Goal: Task Accomplishment & Management: Complete application form

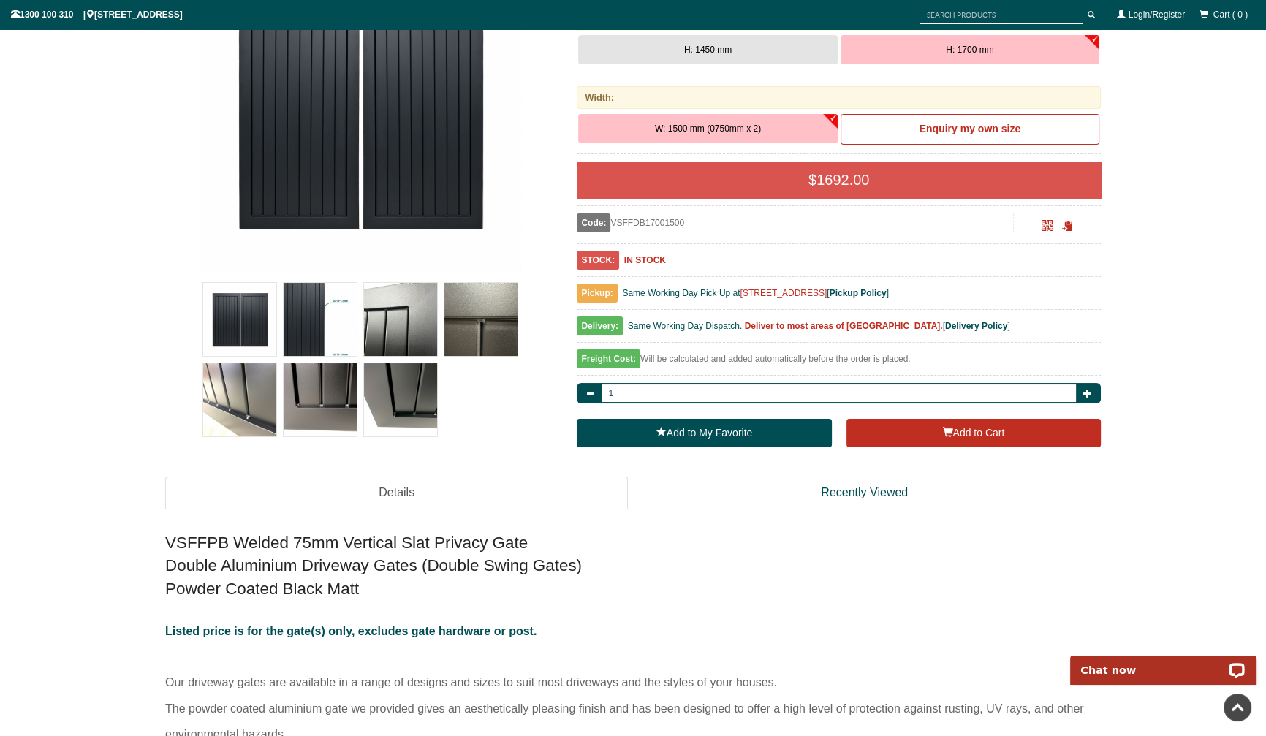
scroll to position [71, 0]
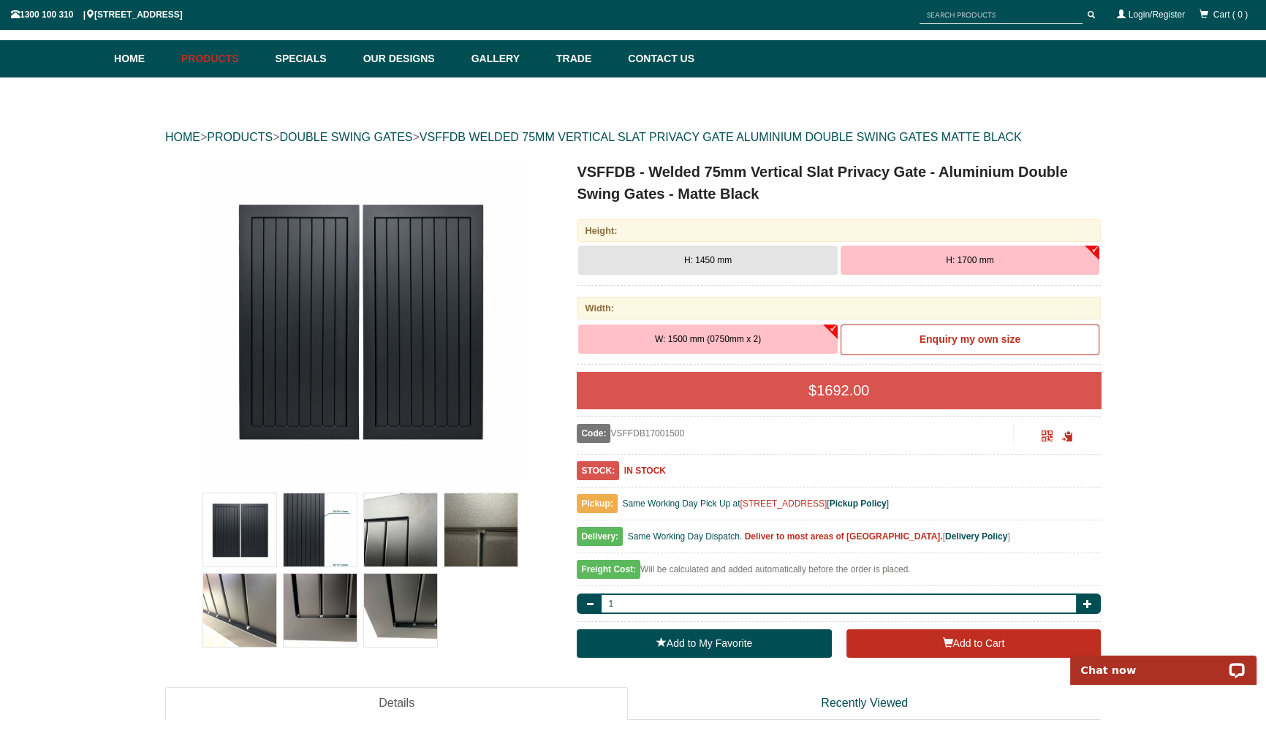
click at [741, 275] on button "H: 1450 mm" at bounding box center [707, 260] width 259 height 29
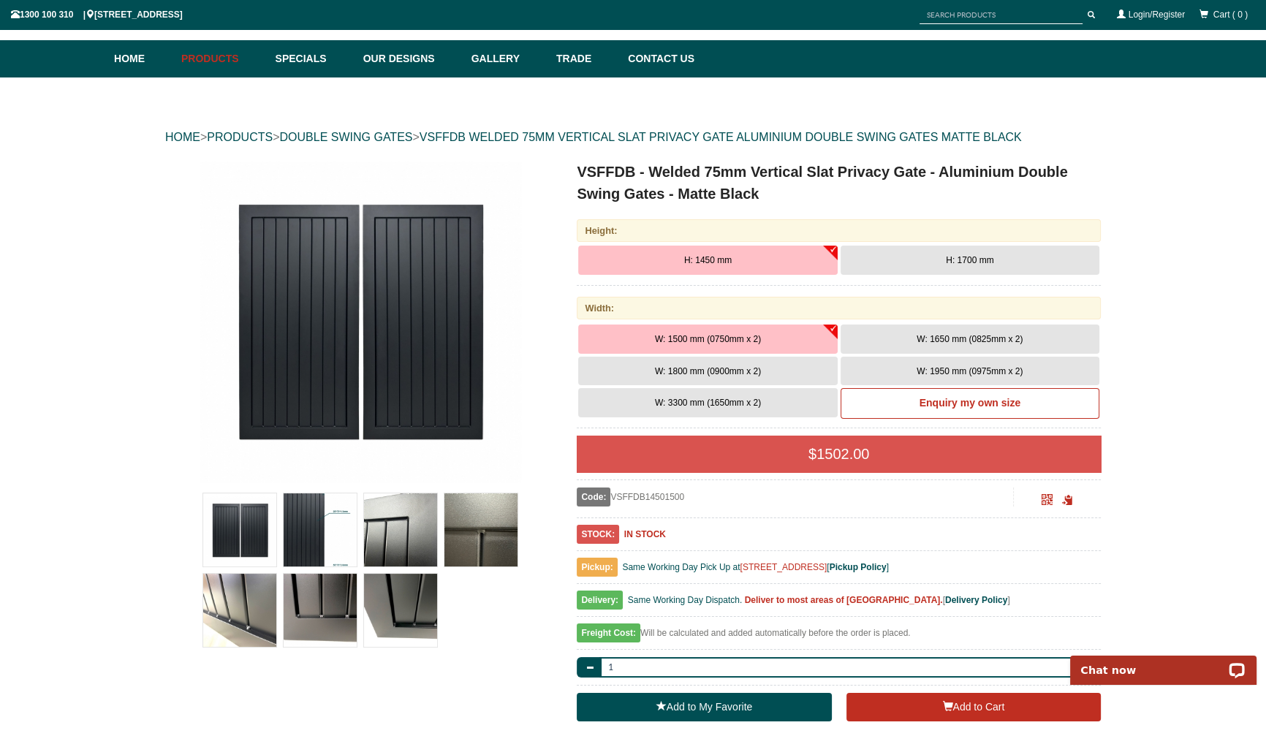
click at [741, 275] on button "H: 1450 mm" at bounding box center [707, 260] width 259 height 29
click at [983, 265] on span "H: 1700 mm" at bounding box center [970, 260] width 48 height 10
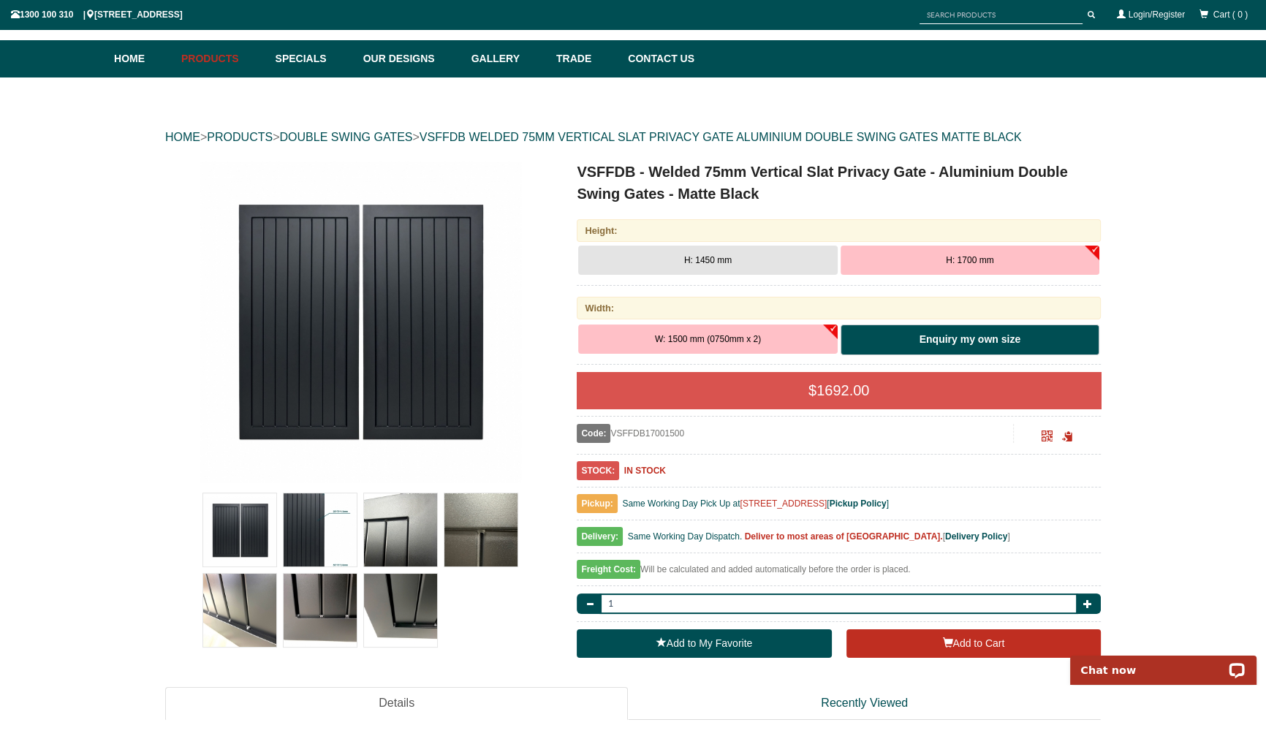
click at [899, 355] on link "Enquiry my own size" at bounding box center [970, 340] width 259 height 31
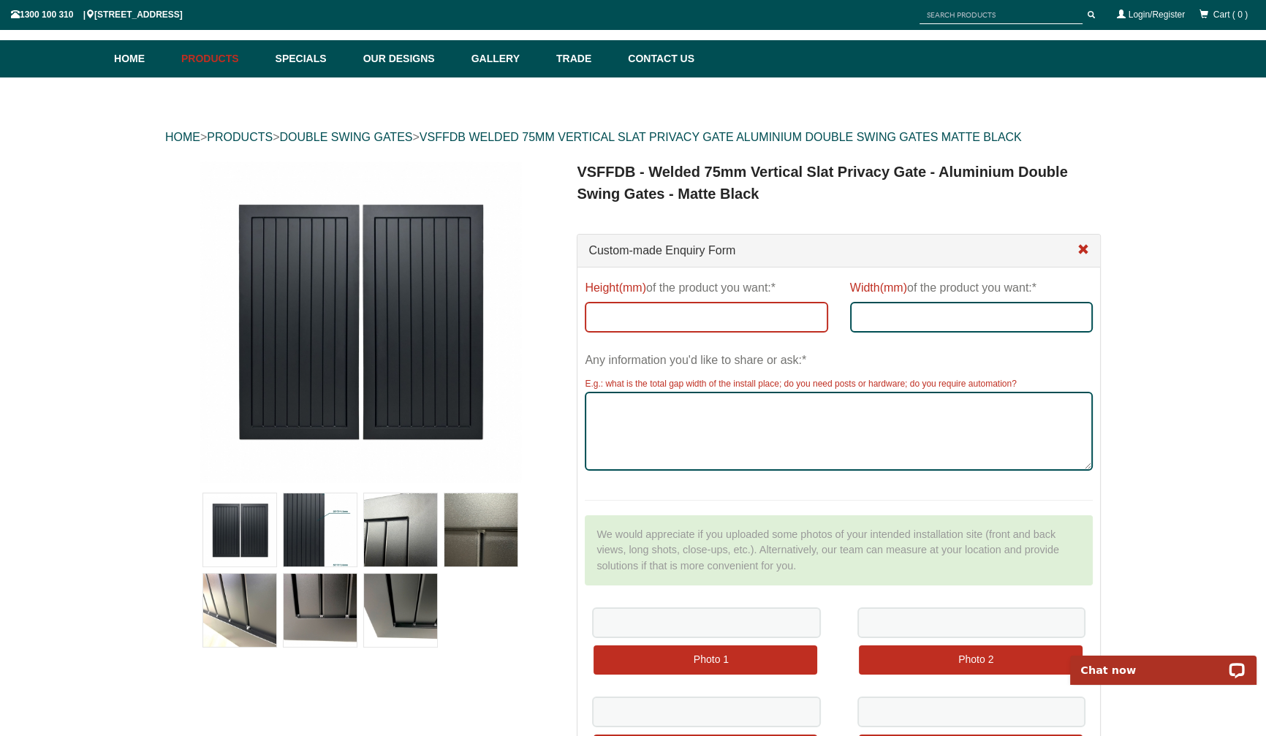
click at [745, 333] on input "Height(mm) of the product you want:*" at bounding box center [706, 317] width 243 height 31
type input "1750"
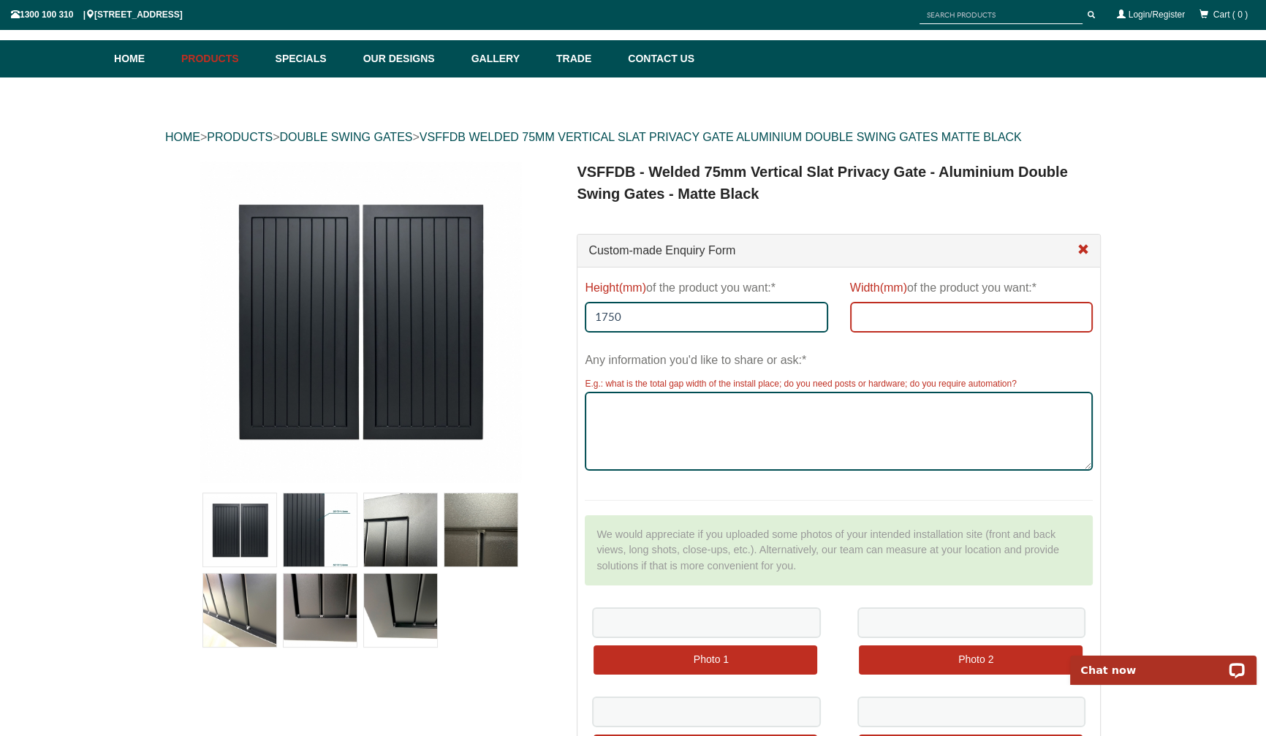
click at [965, 333] on input "Width(mm) of the product you want:*" at bounding box center [971, 317] width 243 height 31
type input "1920"
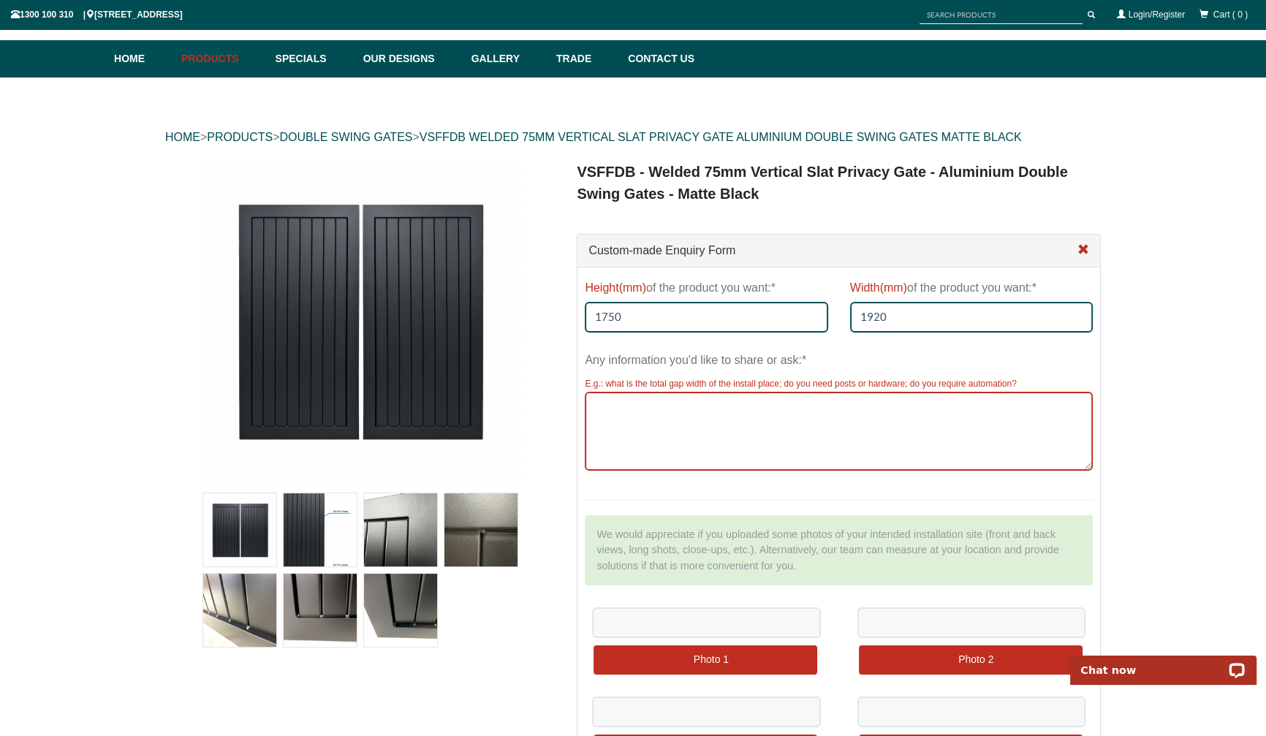
click at [954, 471] on textarea "Any information you'd like to share or ask:*" at bounding box center [839, 431] width 508 height 79
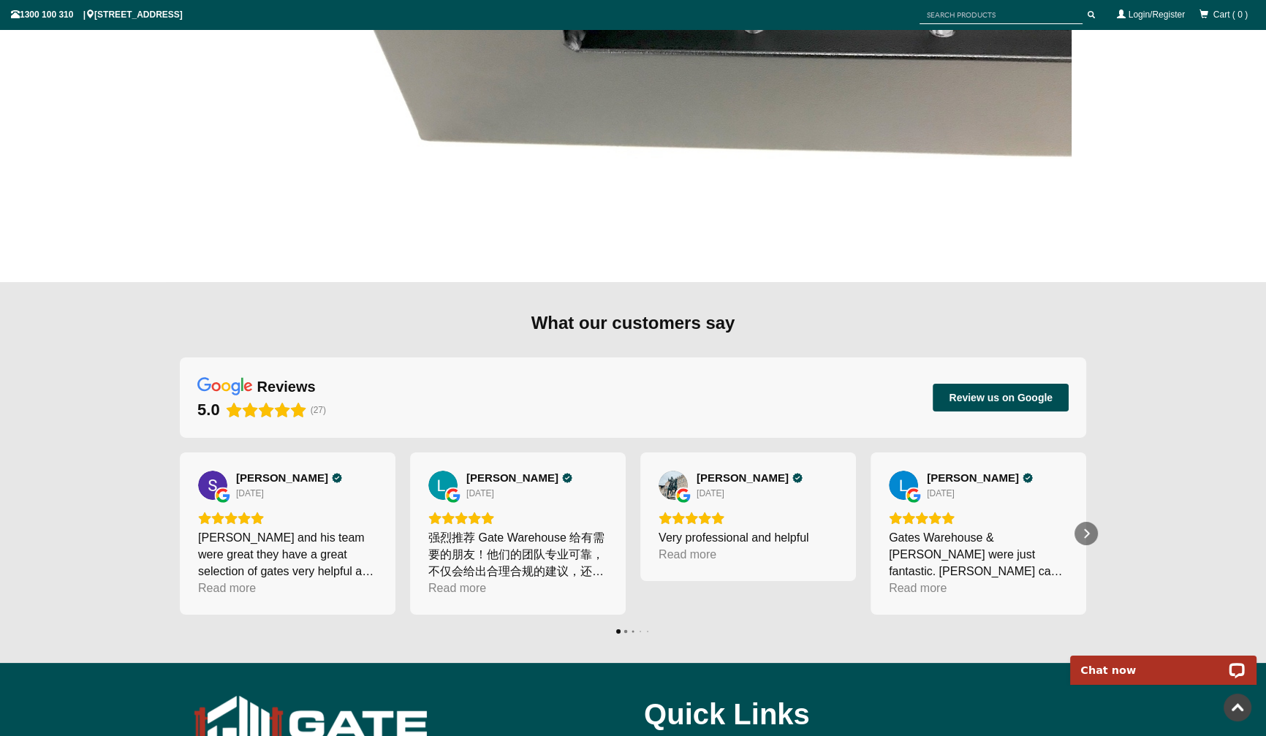
scroll to position [5965, 0]
